Goal: Task Accomplishment & Management: Manage account settings

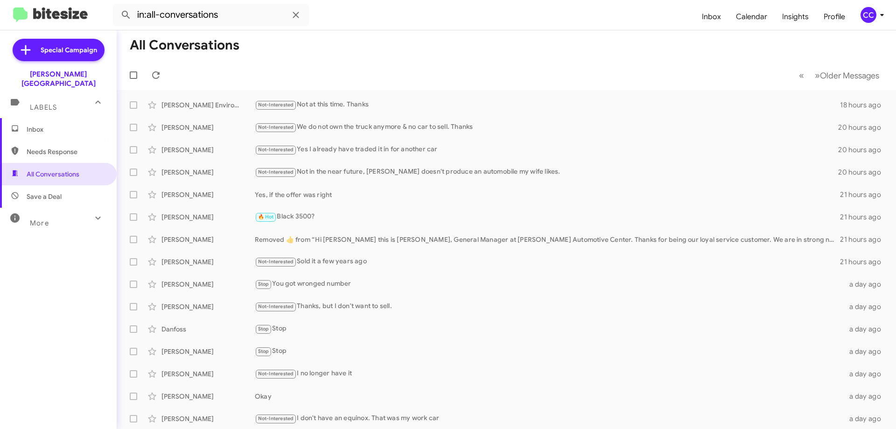
click at [37, 125] on span "Inbox" at bounding box center [66, 129] width 79 height 9
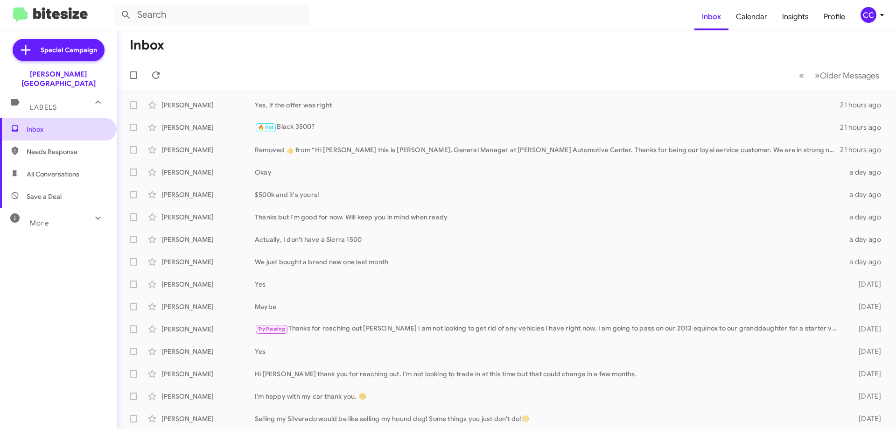
click at [35, 125] on span "Inbox" at bounding box center [66, 129] width 79 height 9
click at [47, 147] on span "Needs Response" at bounding box center [66, 151] width 79 height 9
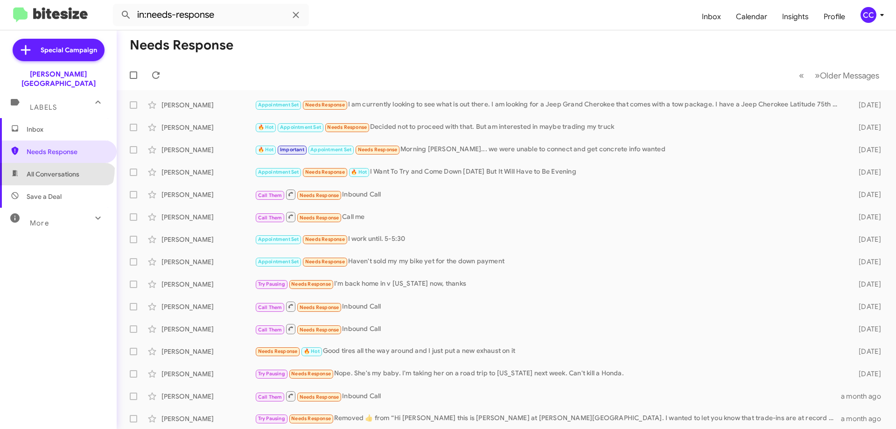
click at [56, 163] on span "All Conversations" at bounding box center [58, 174] width 117 height 22
type input "in:all-conversations"
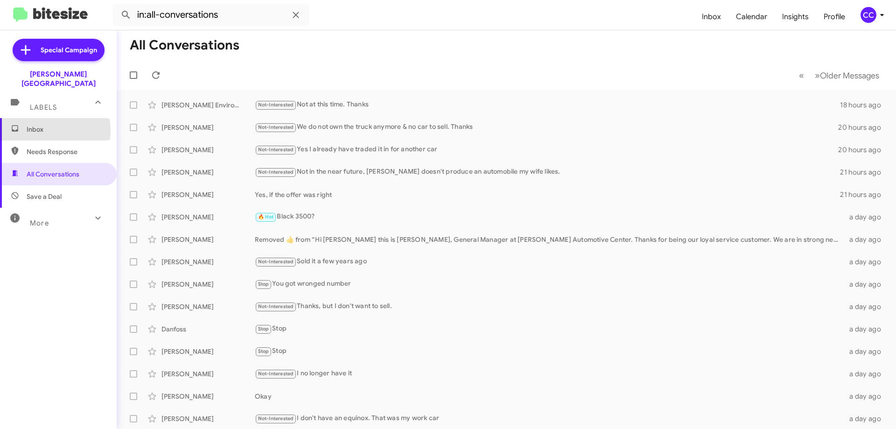
click at [33, 125] on span "Inbox" at bounding box center [66, 129] width 79 height 9
